Goal: Check status: Check status

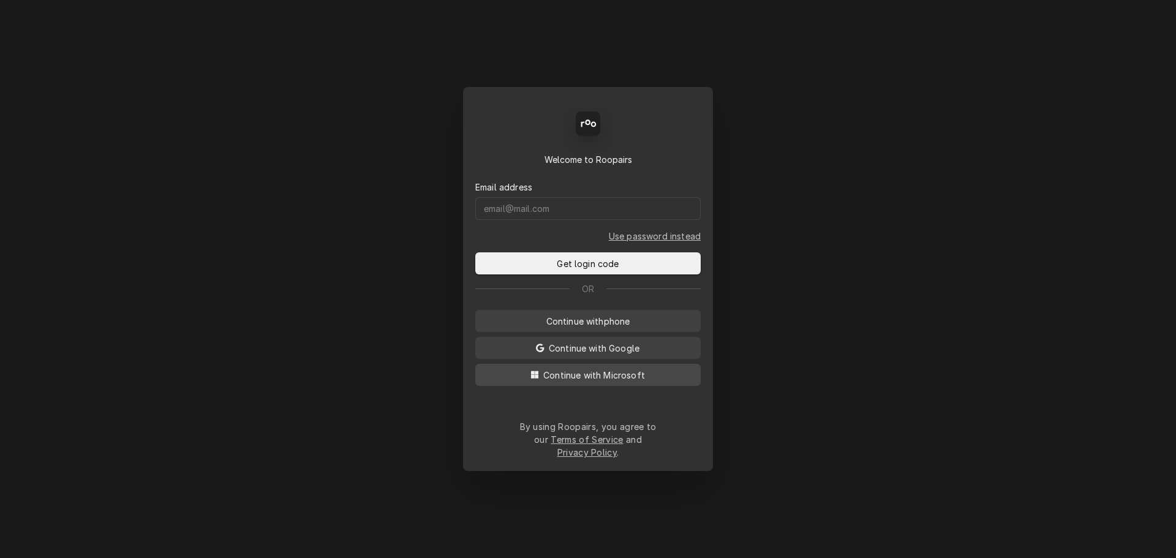
click at [589, 382] on span "Continue with Microsoft" at bounding box center [594, 375] width 107 height 13
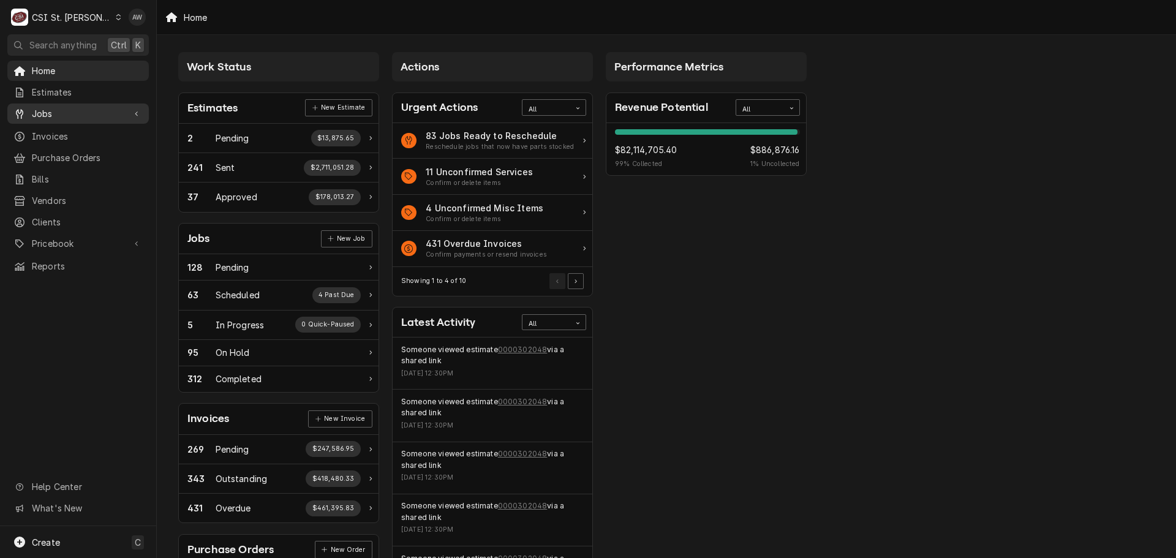
click at [65, 108] on span "Jobs" at bounding box center [78, 113] width 92 height 13
click at [61, 129] on span "Jobs" at bounding box center [87, 135] width 111 height 13
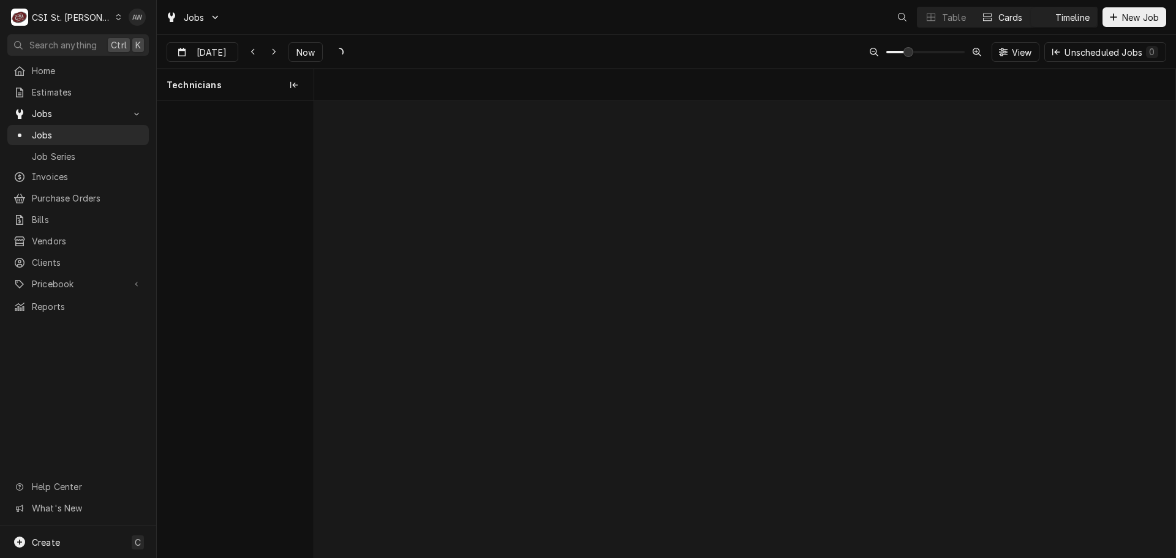
scroll to position [0, 17075]
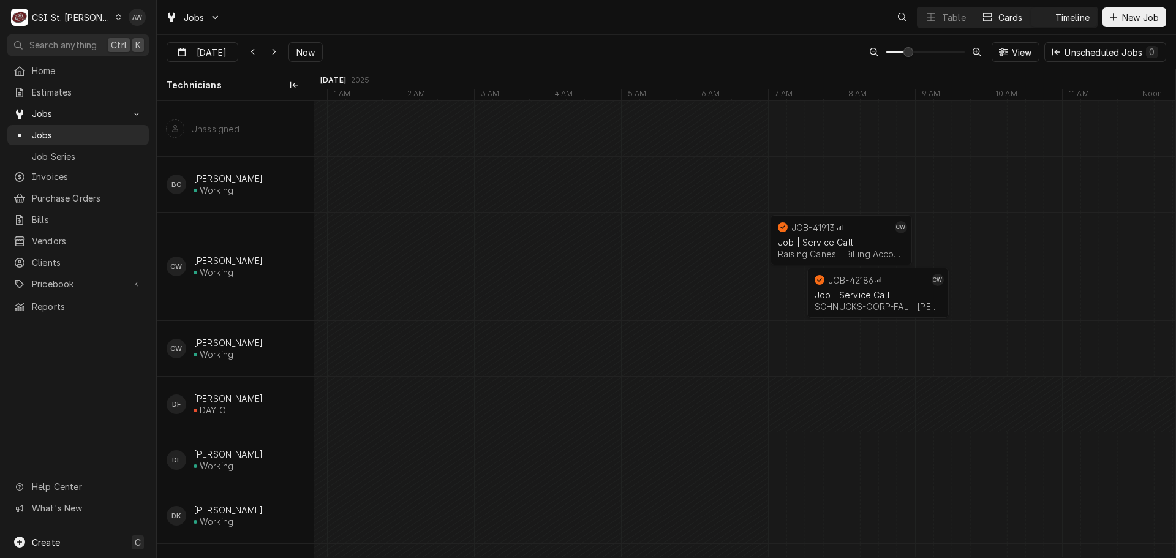
click at [974, 16] on button "Cards" at bounding box center [1002, 17] width 56 height 20
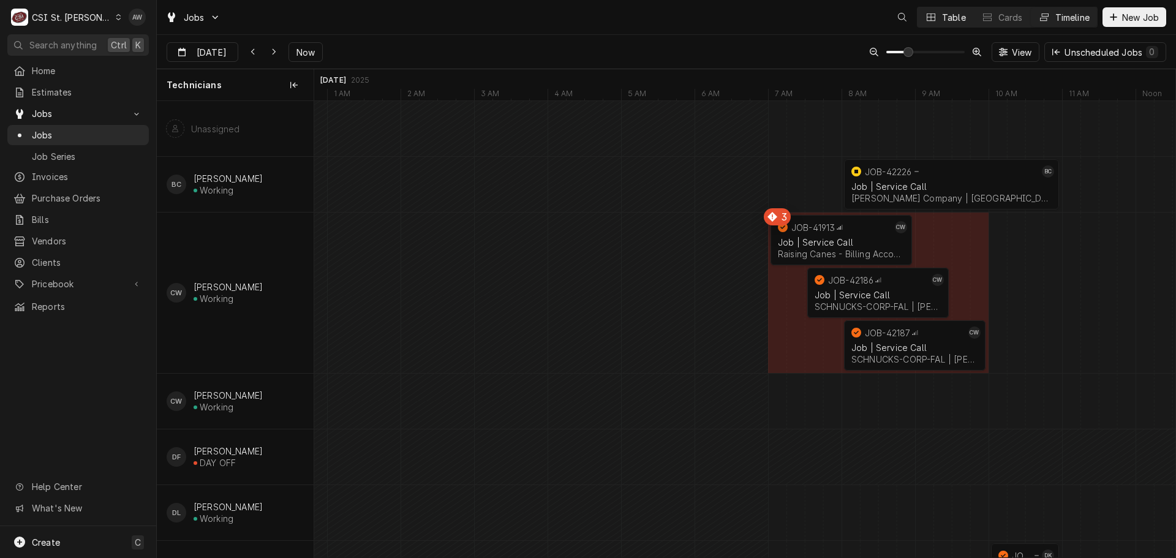
drag, startPoint x: 934, startPoint y: 13, endPoint x: 960, endPoint y: 21, distance: 27.7
click at [935, 13] on div "Dynamic Content Wrapper" at bounding box center [931, 17] width 12 height 12
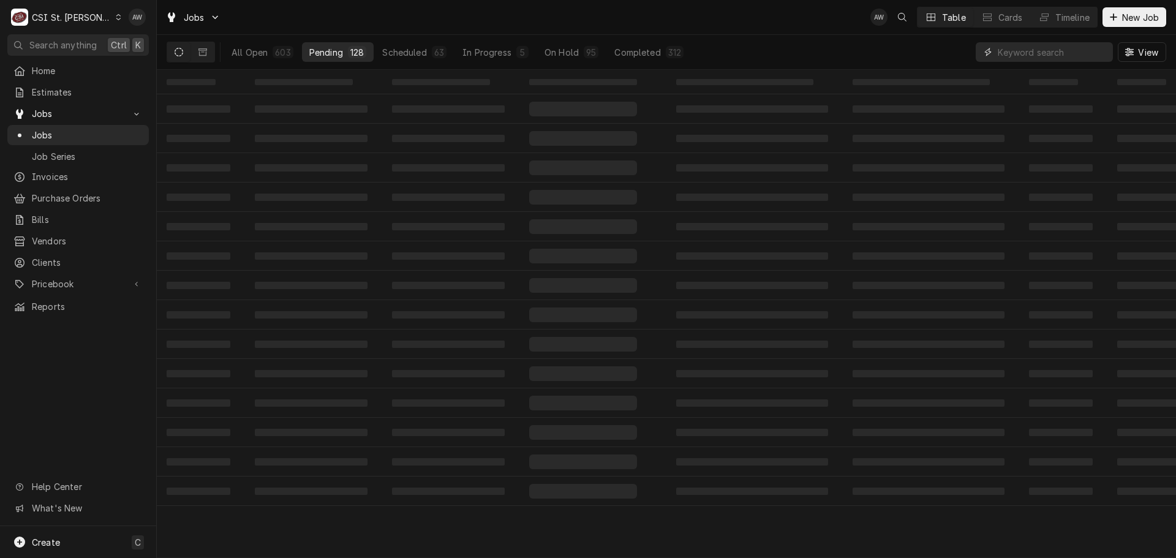
click at [1072, 56] on input "Dynamic Content Wrapper" at bounding box center [1052, 52] width 109 height 20
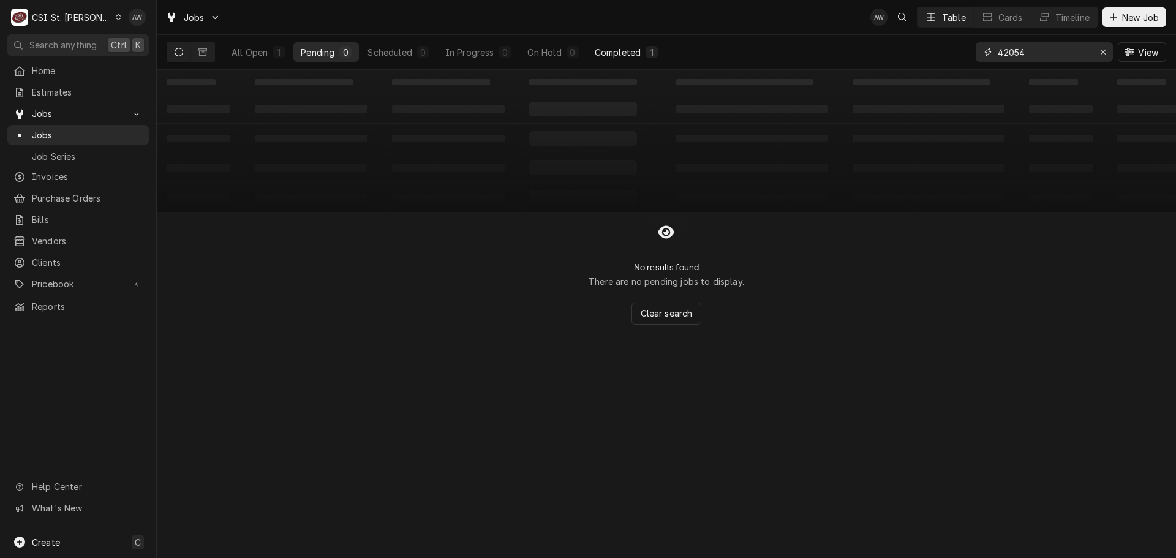
type input "42054"
click at [595, 53] on div "Completed" at bounding box center [618, 52] width 46 height 13
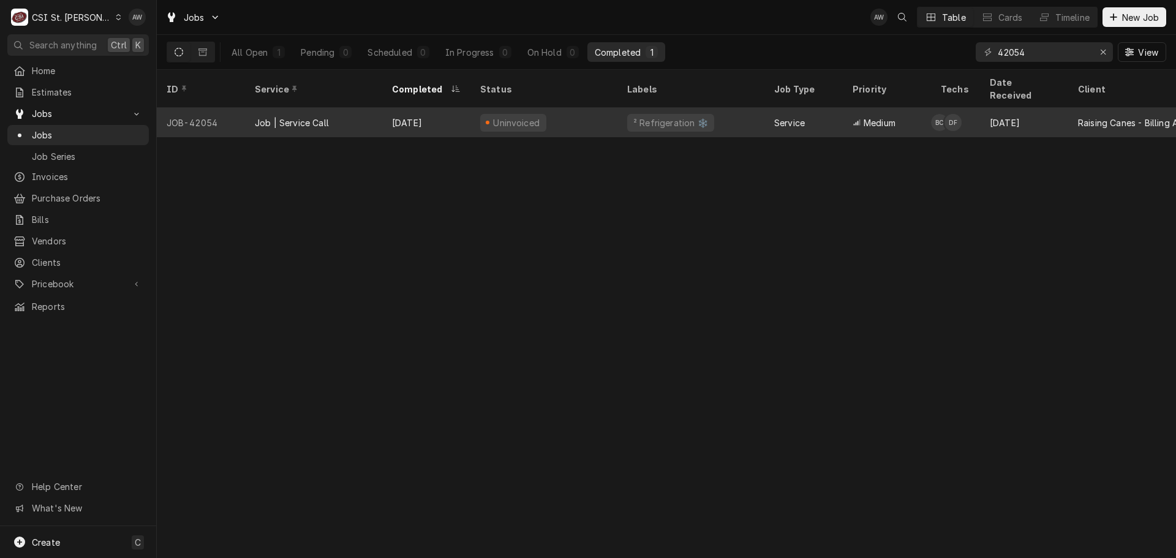
click at [511, 116] on div "Uninvoiced" at bounding box center [517, 122] width 50 height 13
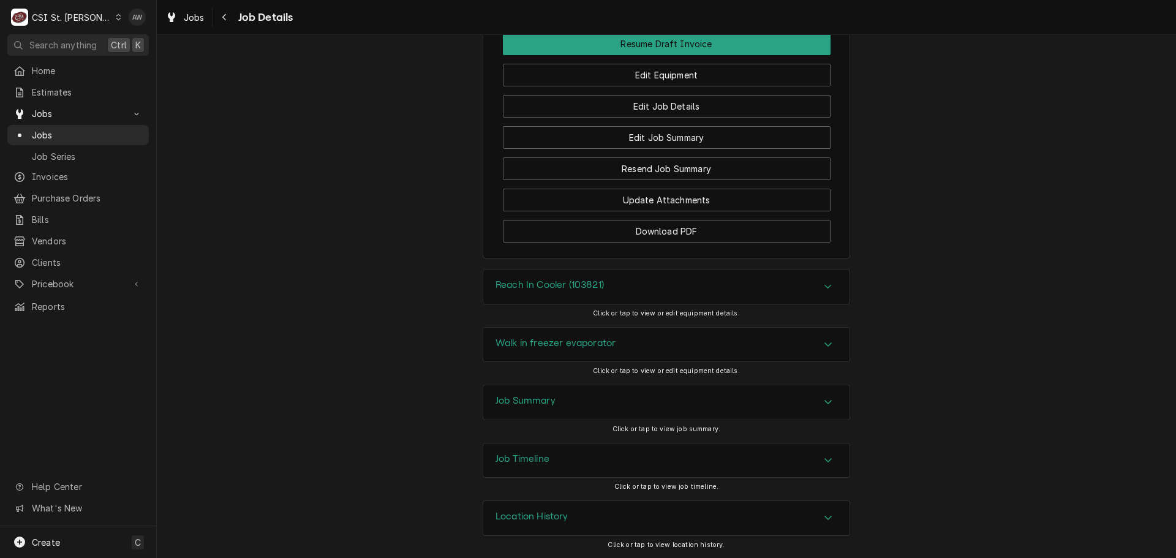
scroll to position [1743, 0]
click at [619, 412] on div "Job Summary" at bounding box center [666, 402] width 366 height 34
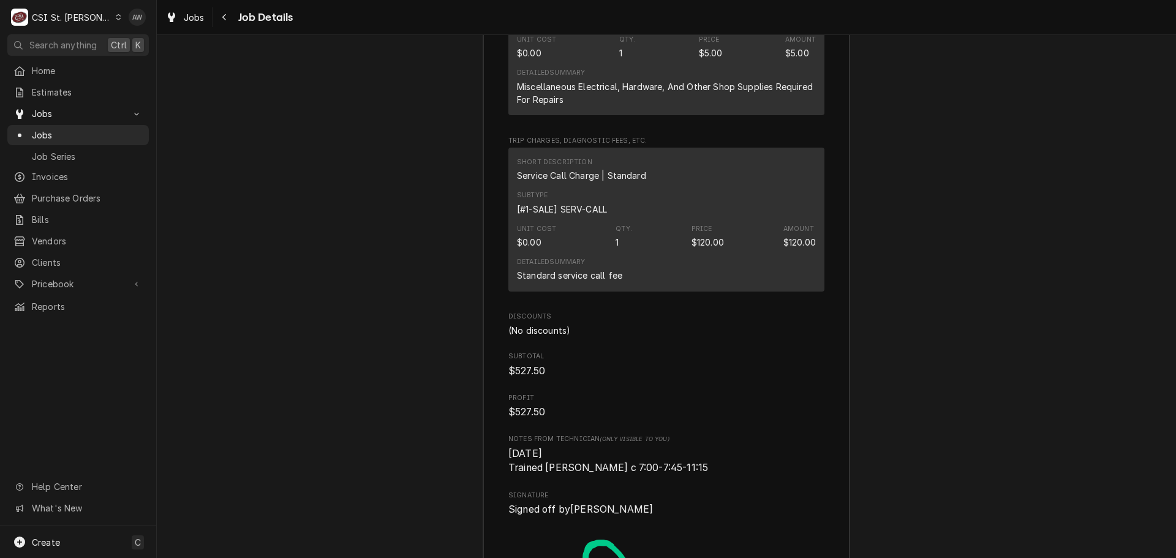
scroll to position [4009, 0]
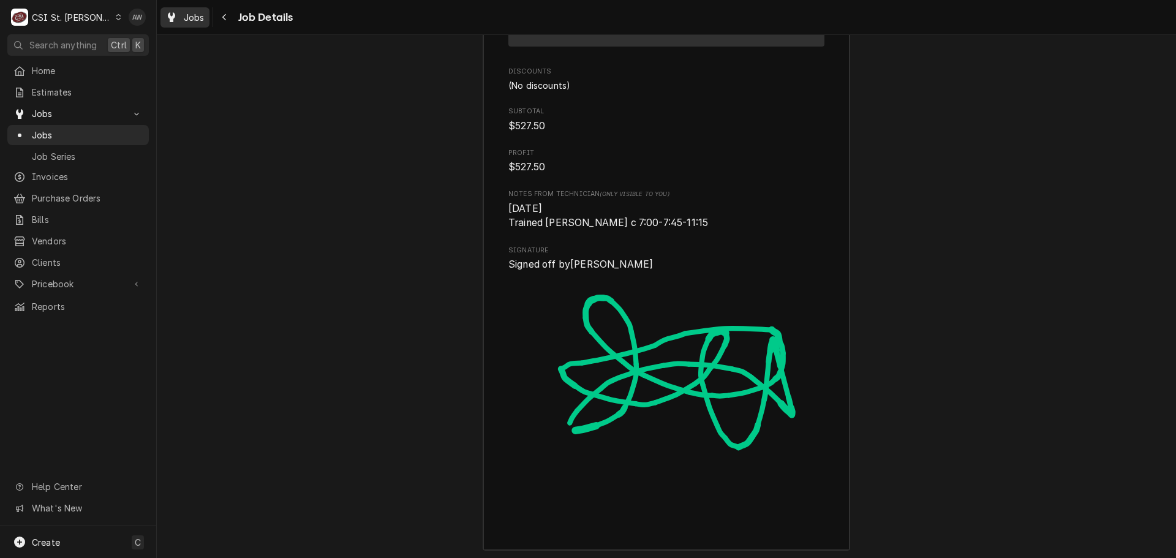
click at [186, 24] on link "Jobs" at bounding box center [184, 17] width 49 height 20
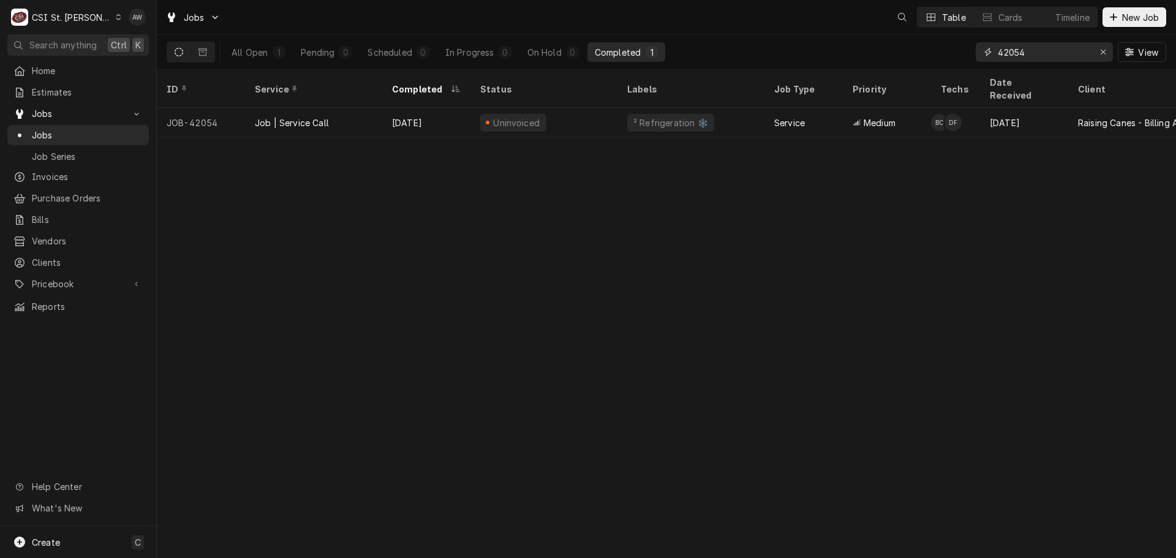
drag, startPoint x: 1045, startPoint y: 51, endPoint x: 940, endPoint y: 42, distance: 105.2
click at [940, 42] on div "All Open 1 Pending 0 Scheduled 0 In Progress 0 On Hold 0 Completed 1 42054 View" at bounding box center [667, 52] width 1000 height 34
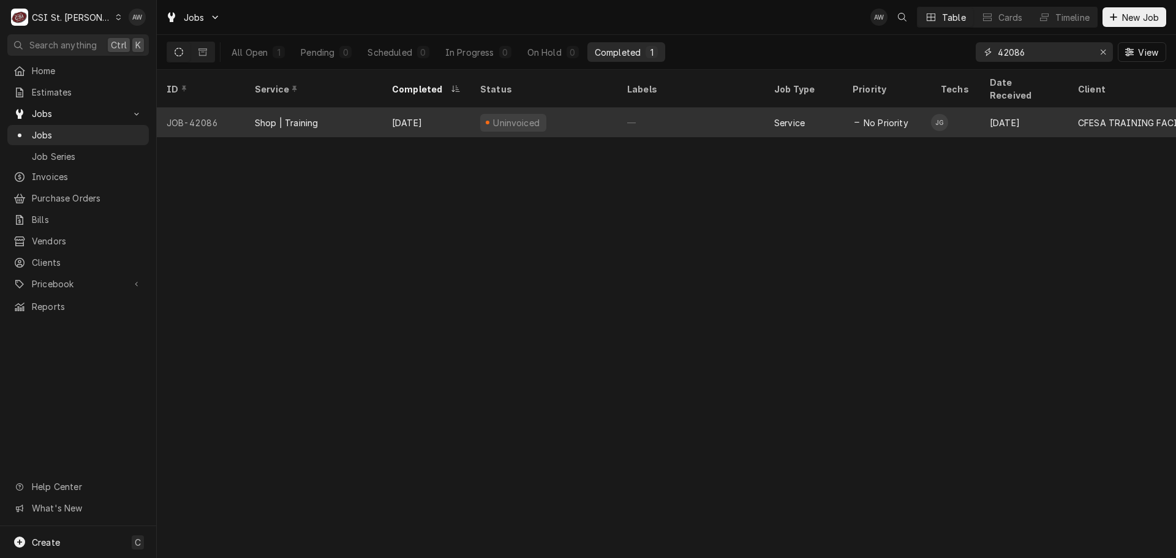
type input "42086"
click at [438, 108] on div "Aug 21" at bounding box center [426, 122] width 88 height 29
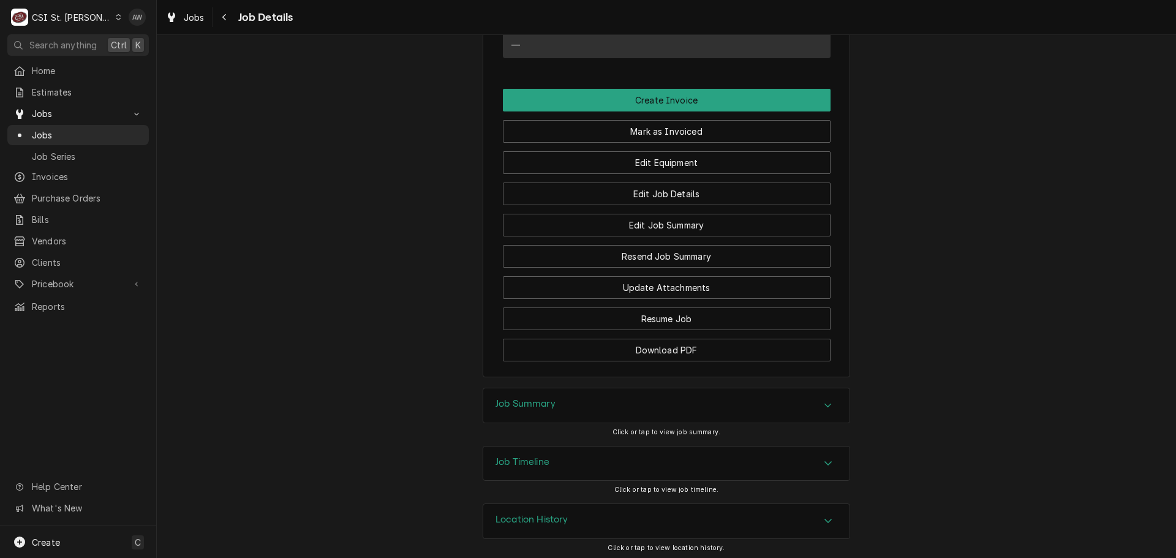
scroll to position [814, 0]
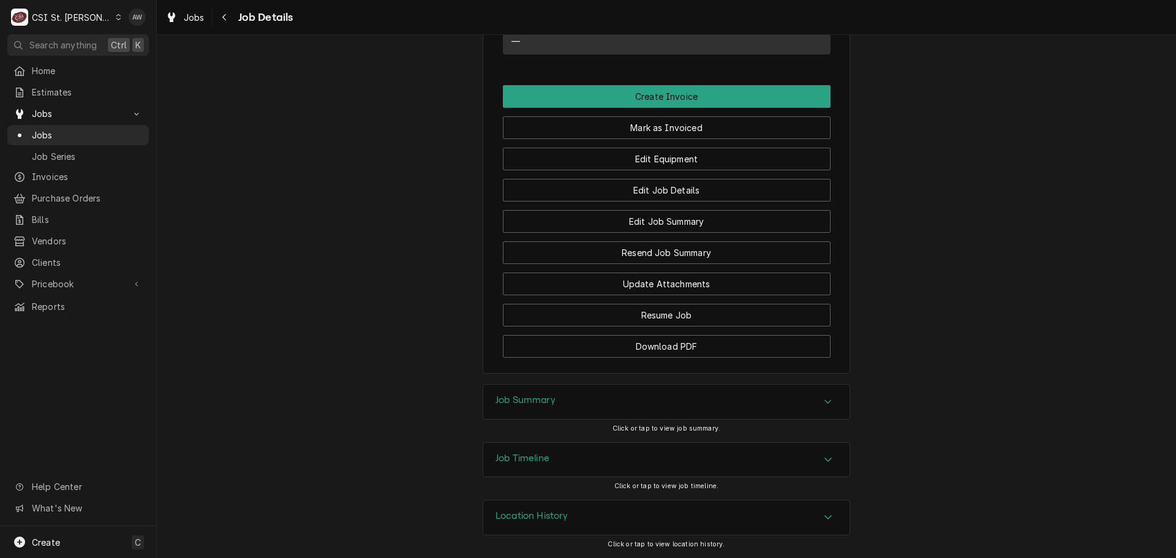
click at [544, 409] on div "Job Summary" at bounding box center [525, 401] width 60 height 15
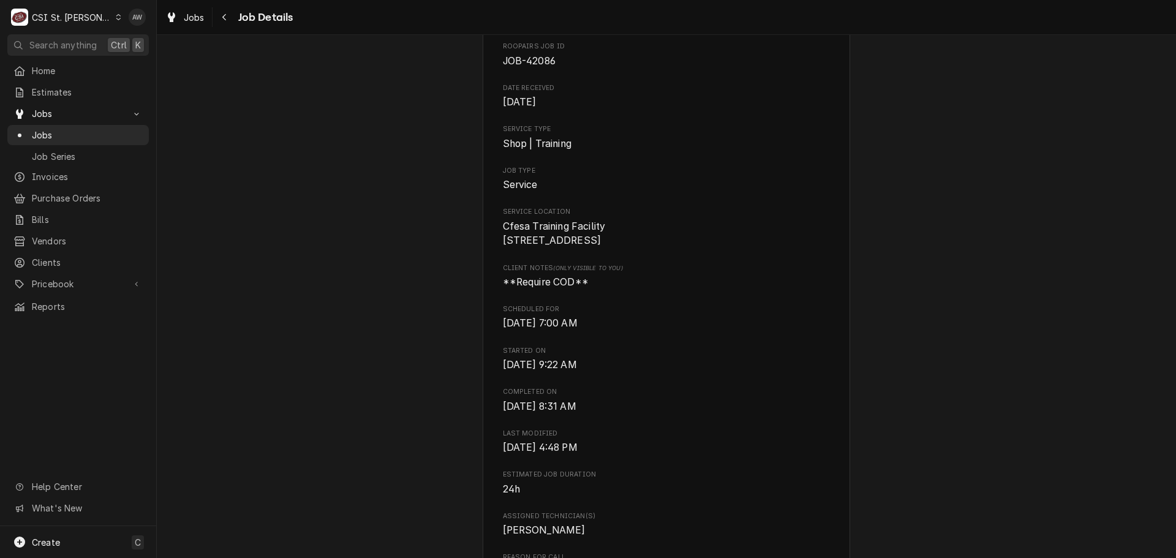
scroll to position [0, 0]
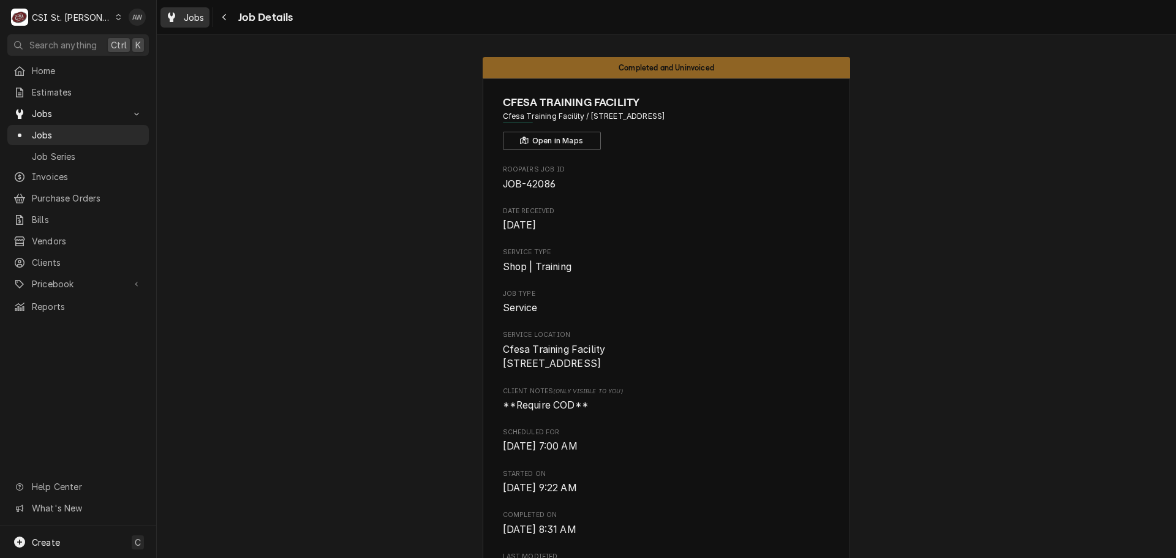
click at [173, 7] on link "Jobs" at bounding box center [184, 17] width 49 height 20
